Goal: Task Accomplishment & Management: Use online tool/utility

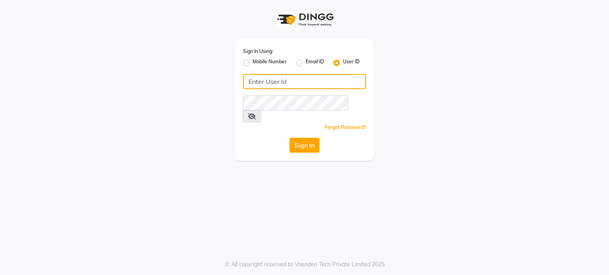
click at [325, 86] on input "Username" at bounding box center [304, 81] width 123 height 15
type input "[PERSON_NAME]"
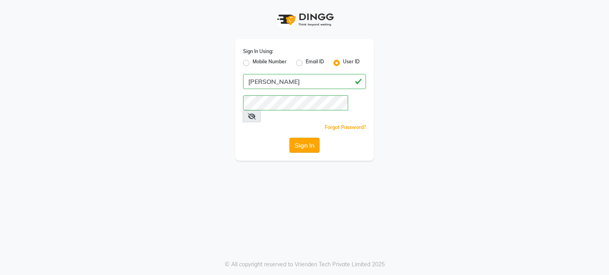
click at [300, 138] on button "Sign In" at bounding box center [304, 145] width 30 height 15
